Goal: Task Accomplishment & Management: Manage account settings

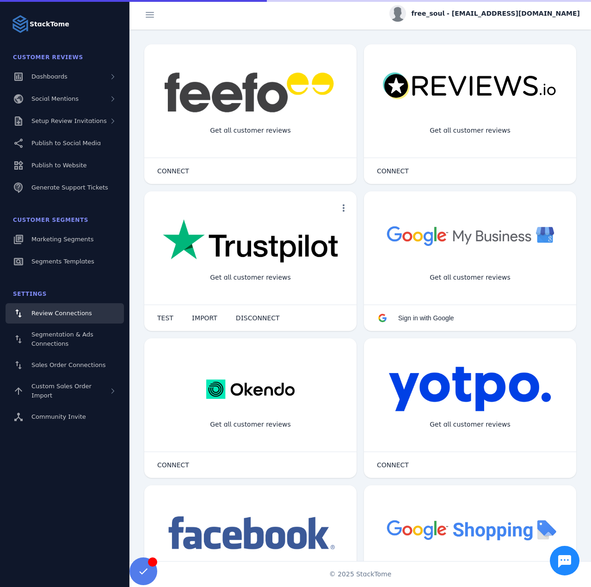
click at [80, 110] on fuse-vertical-navigation-group-item "Customer Reviews Dashboards Social Mentions Setup Review Invitations Publish to…" at bounding box center [65, 124] width 130 height 152
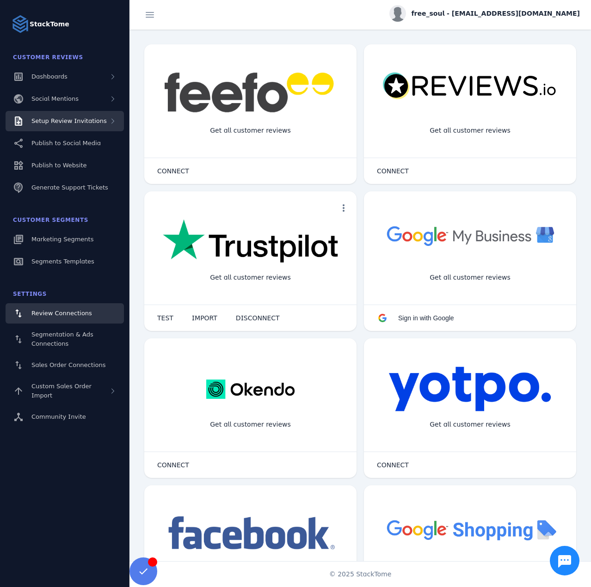
click at [81, 115] on div "Setup Review Invitations" at bounding box center [65, 121] width 118 height 20
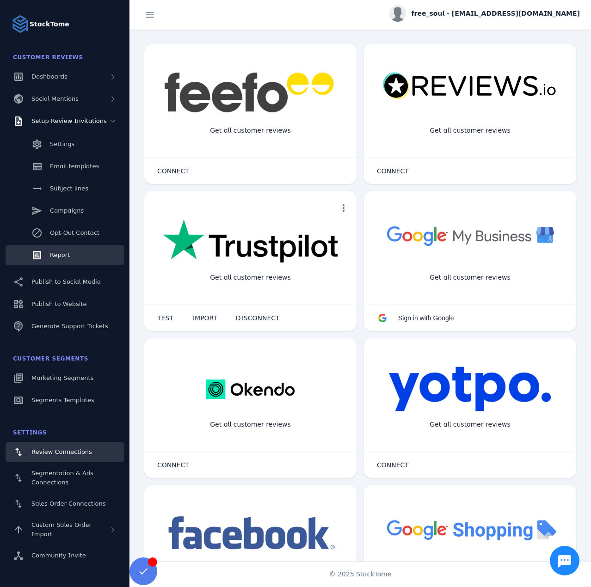
click at [73, 255] on link "Report" at bounding box center [65, 255] width 118 height 20
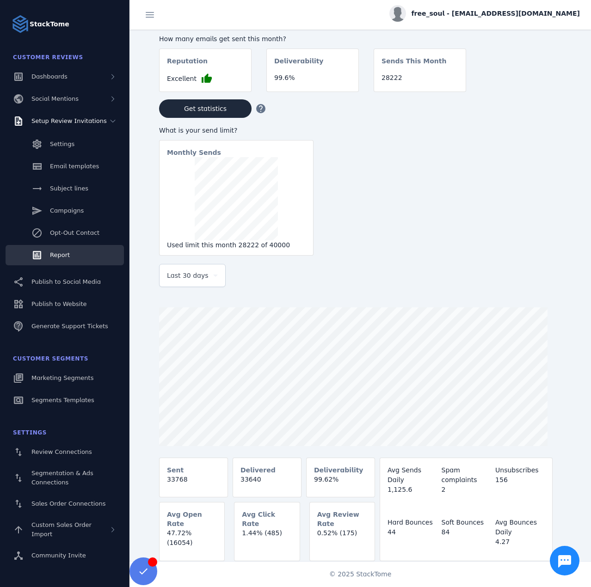
click at [201, 286] on div "Last 30 days" at bounding box center [192, 276] width 51 height 22
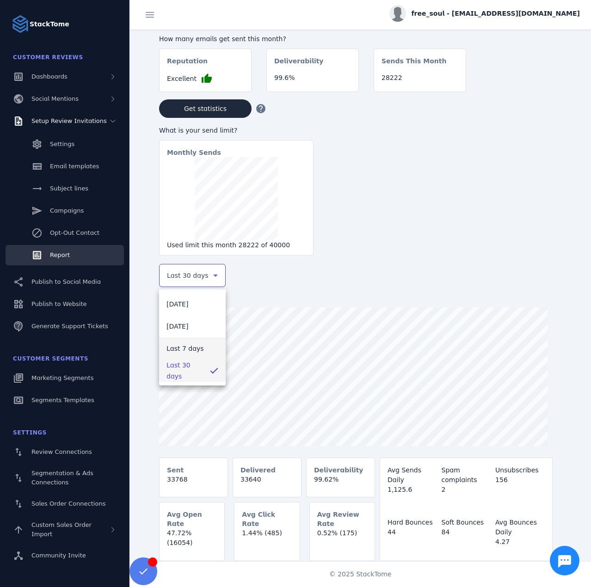
click at [197, 347] on span "Last 7 days" at bounding box center [185, 348] width 37 height 11
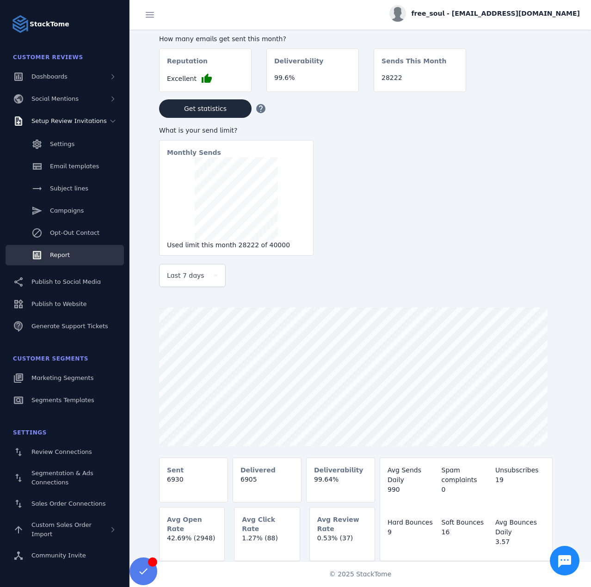
click at [504, 19] on div "free_soul - [EMAIL_ADDRESS][DOMAIN_NAME]" at bounding box center [484, 13] width 191 height 17
click at [539, 86] on span "Sign out" at bounding box center [550, 89] width 27 height 11
